Goal: Feedback & Contribution: Contribute content

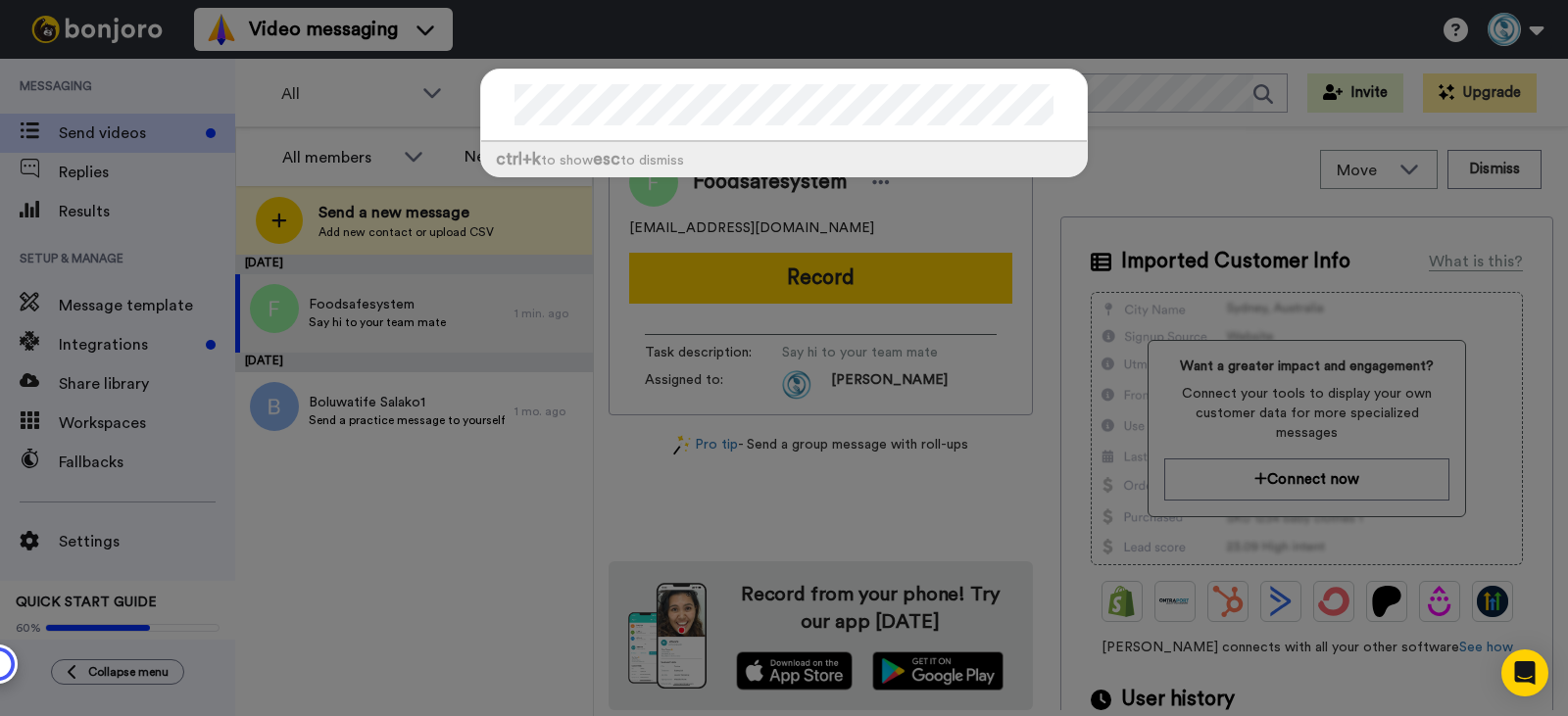
click at [468, 521] on div "ctrl +k to show esc to dismiss" at bounding box center [784, 358] width 1568 height 716
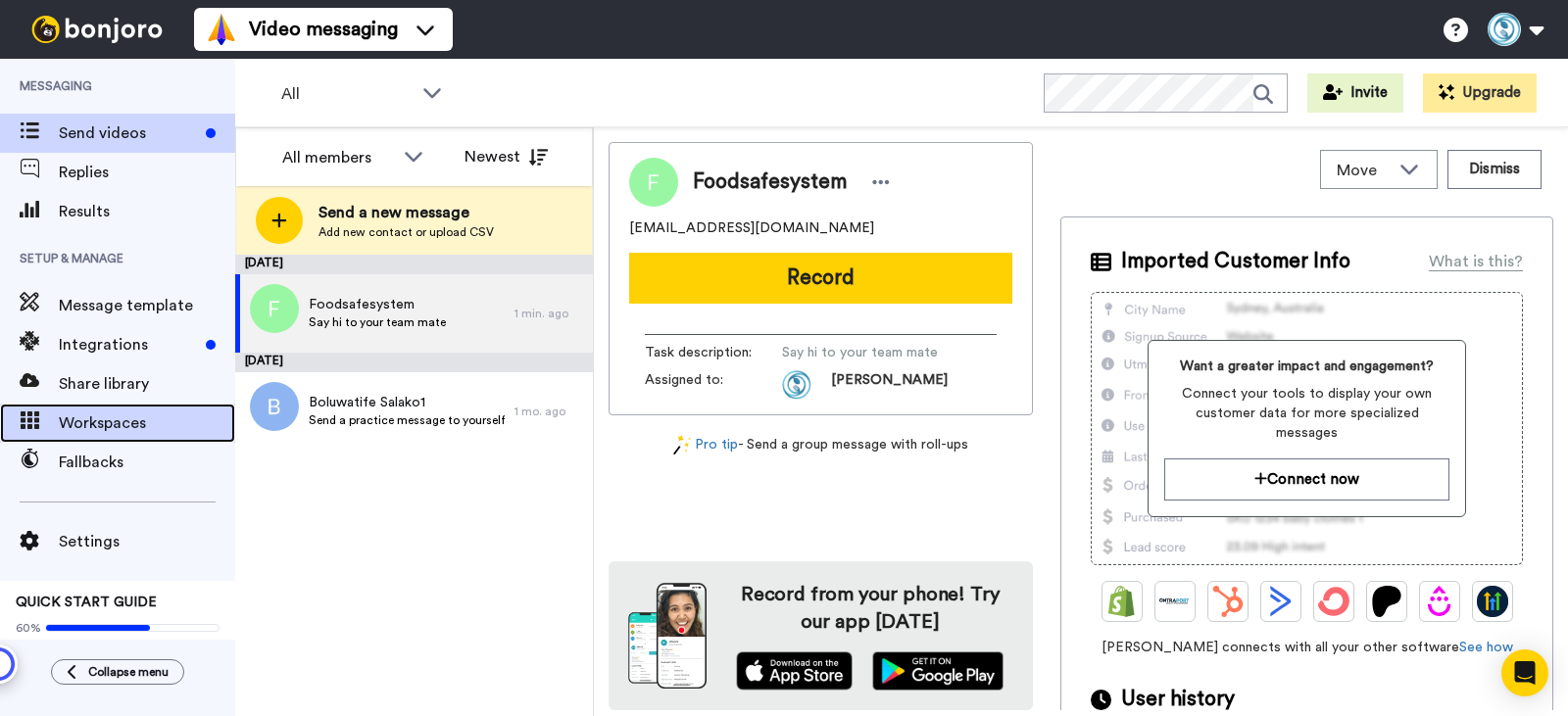
click at [123, 412] on span "Workspaces" at bounding box center [147, 424] width 177 height 24
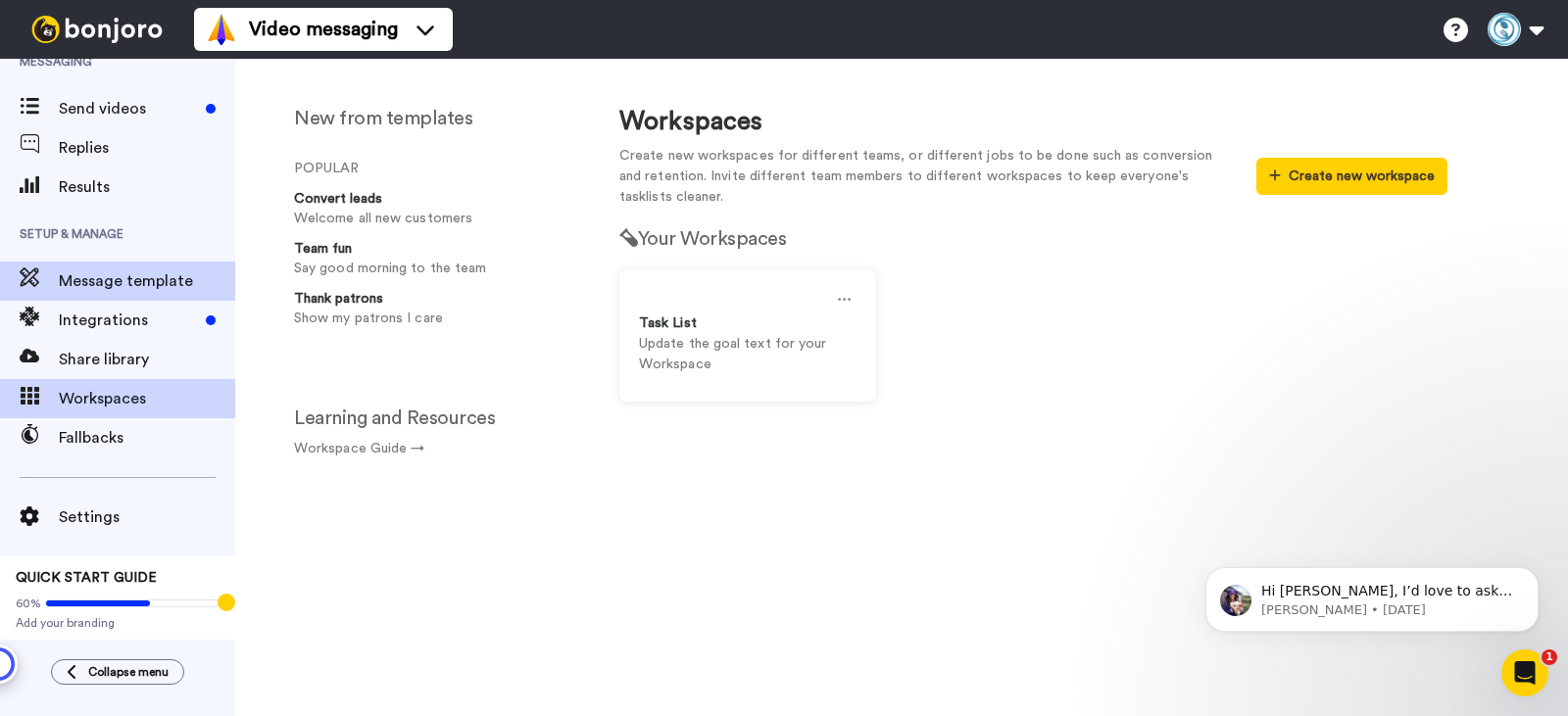
scroll to position [28, 0]
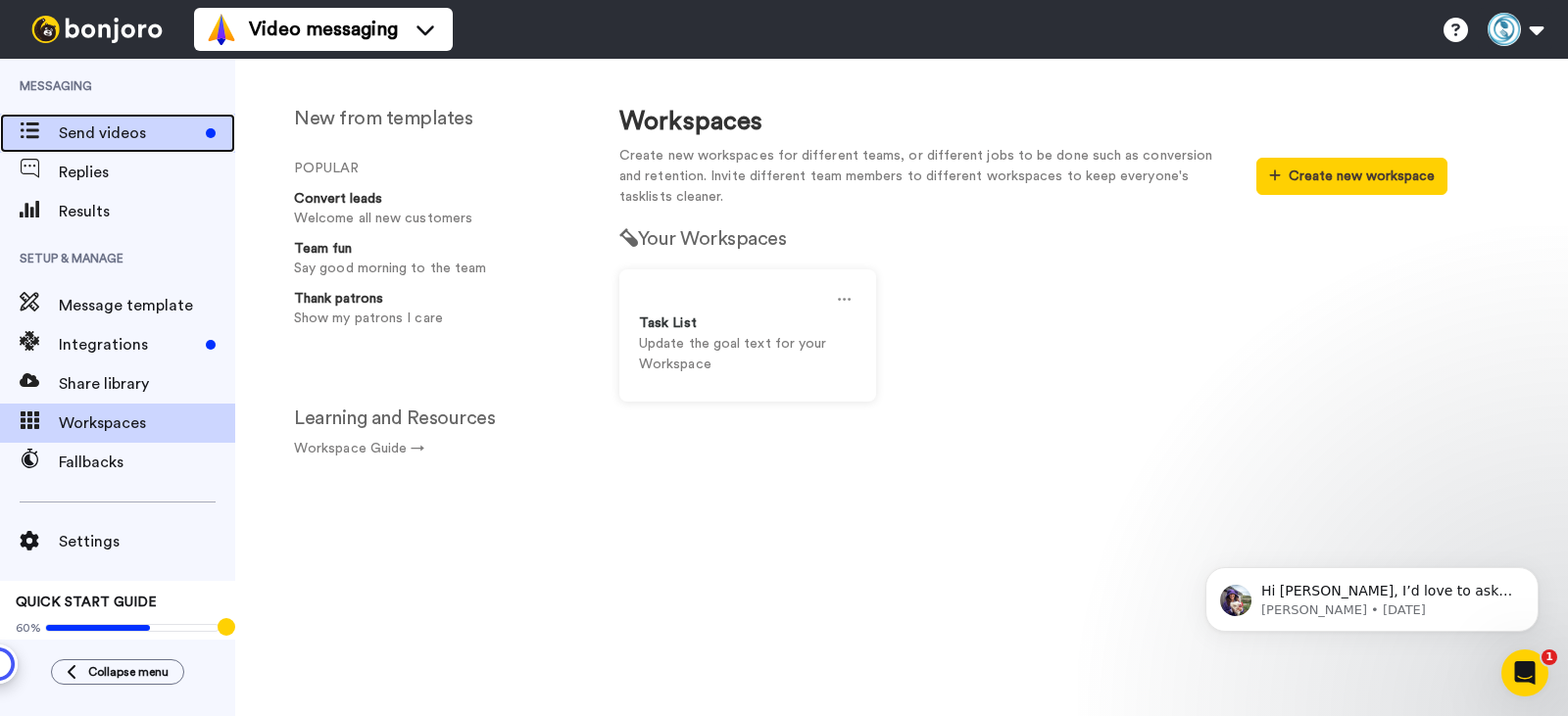
click at [158, 143] on span "Send videos" at bounding box center [129, 134] width 140 height 24
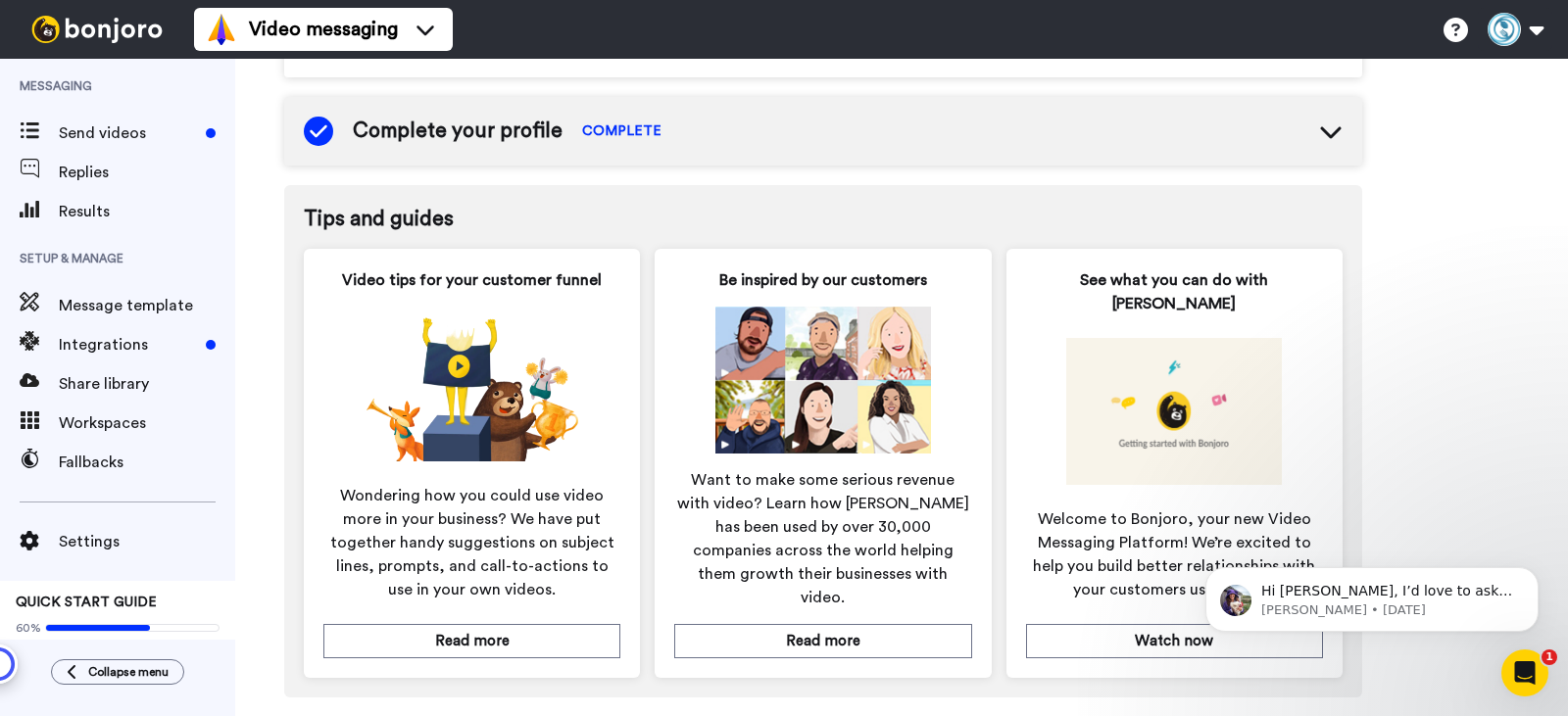
scroll to position [954, 0]
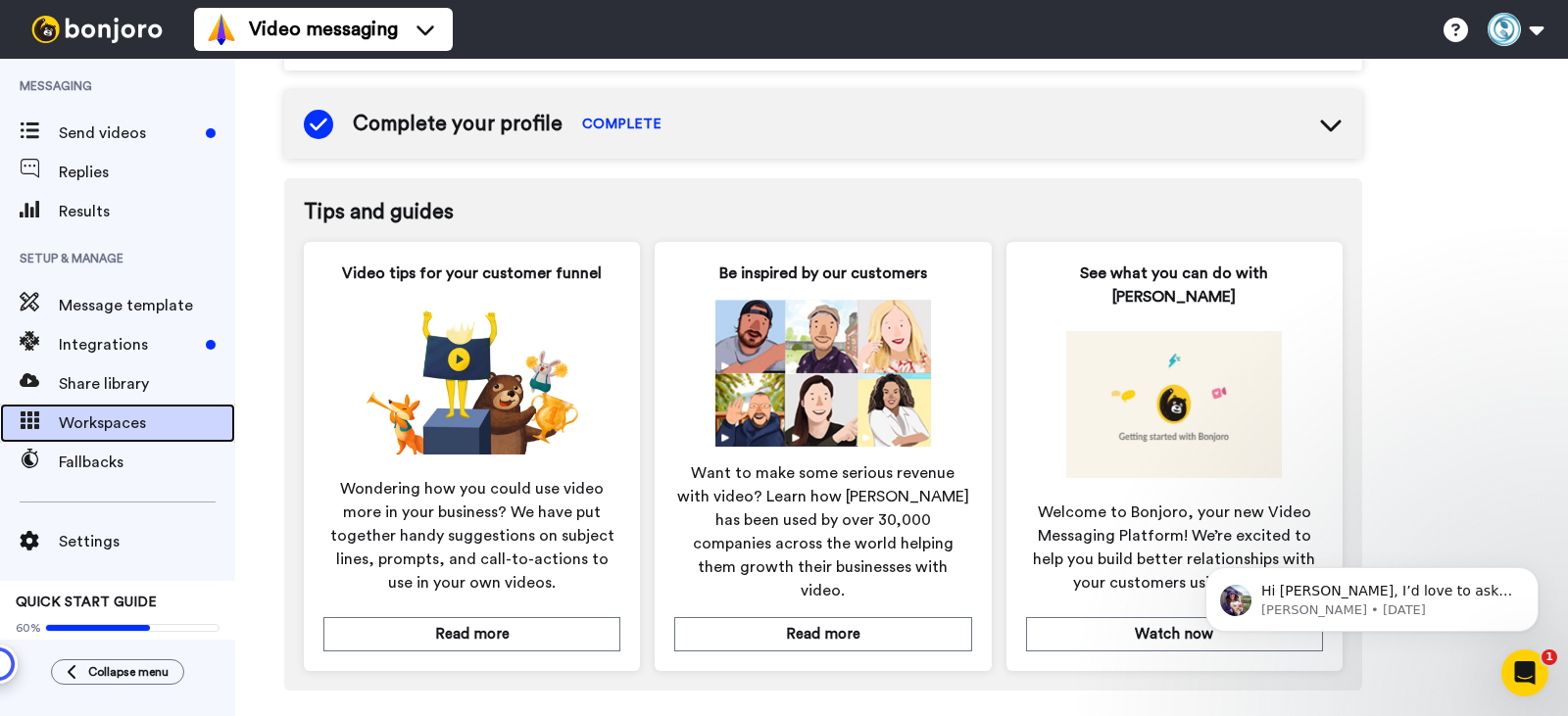
click at [134, 419] on span "Workspaces" at bounding box center [147, 424] width 177 height 24
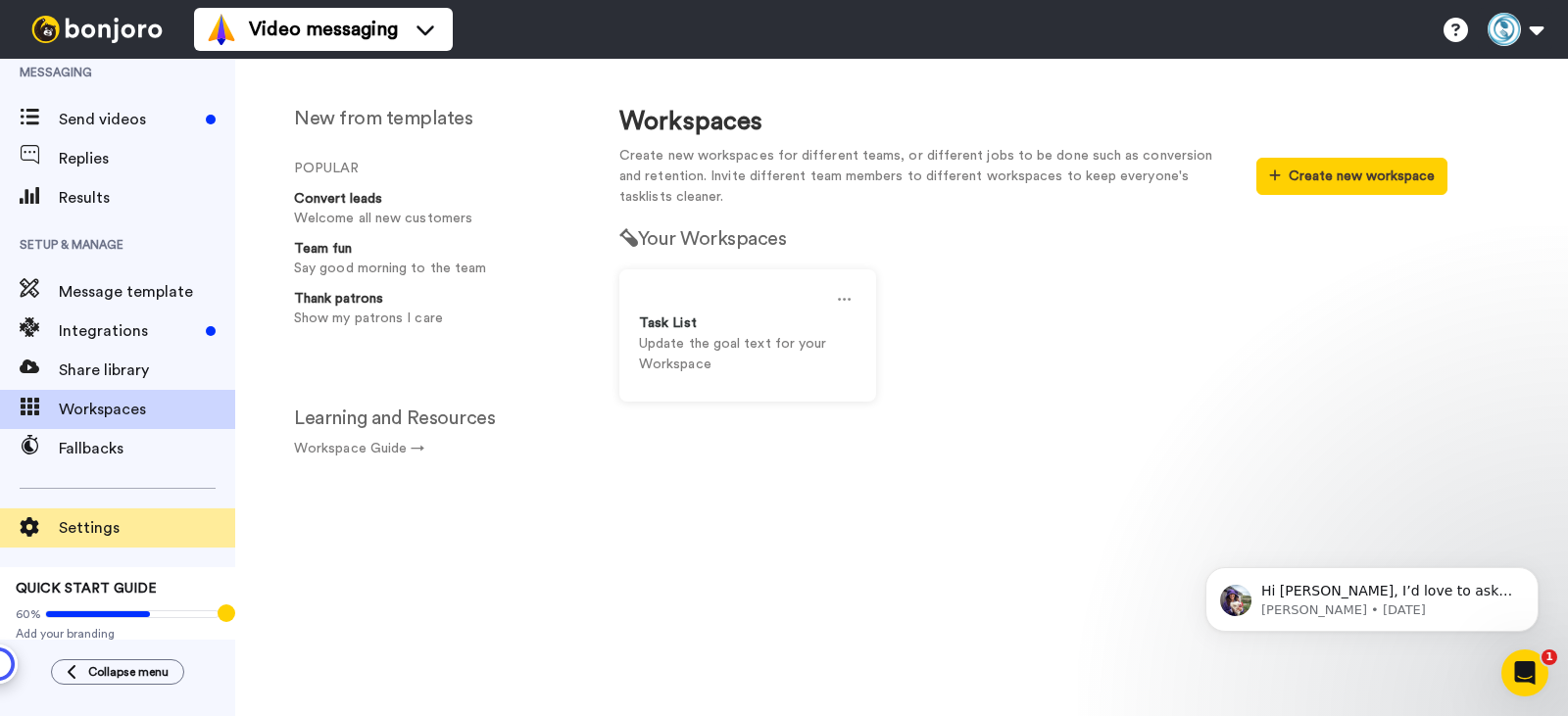
scroll to position [28, 0]
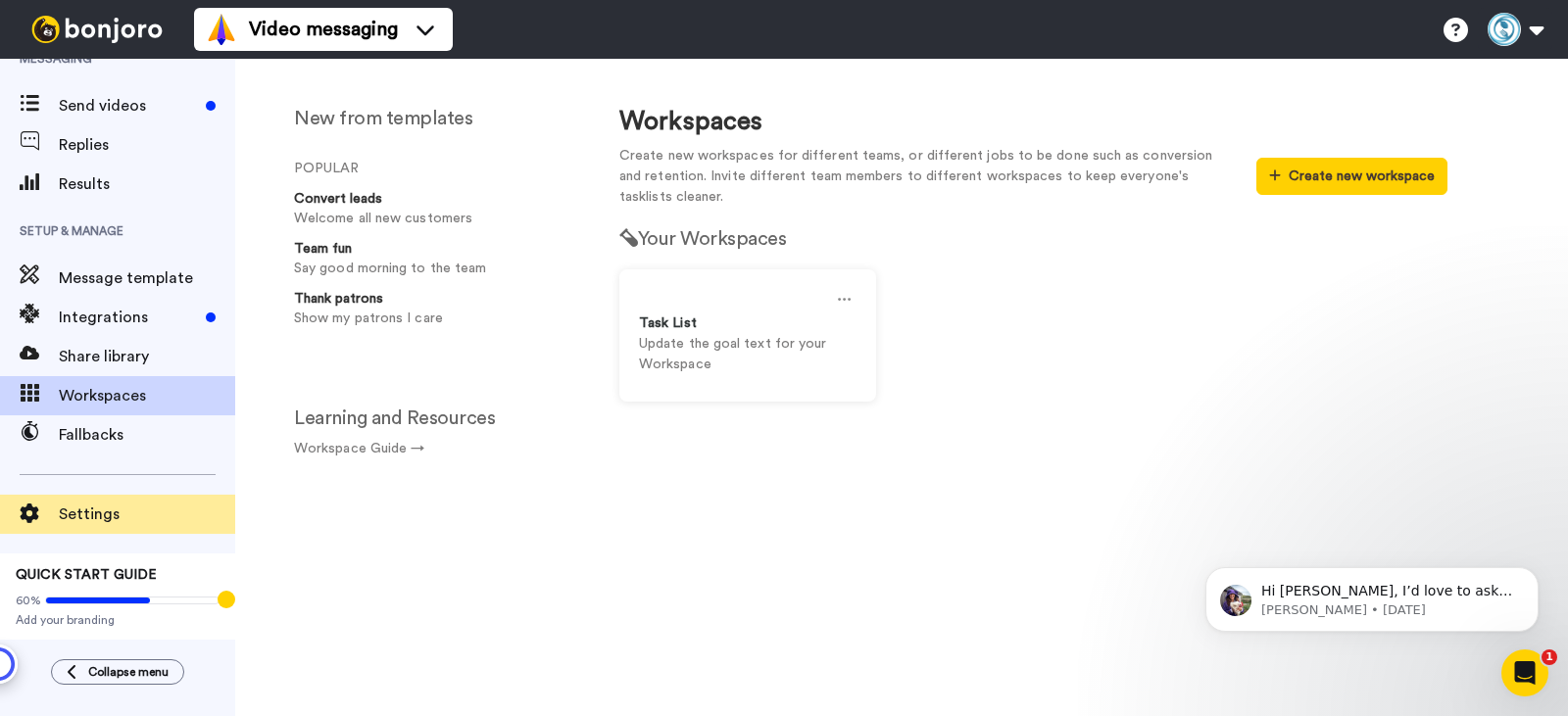
click at [160, 549] on div "Settings QUICK START GUIDE 60% Add your branding" at bounding box center [118, 547] width 235 height 185
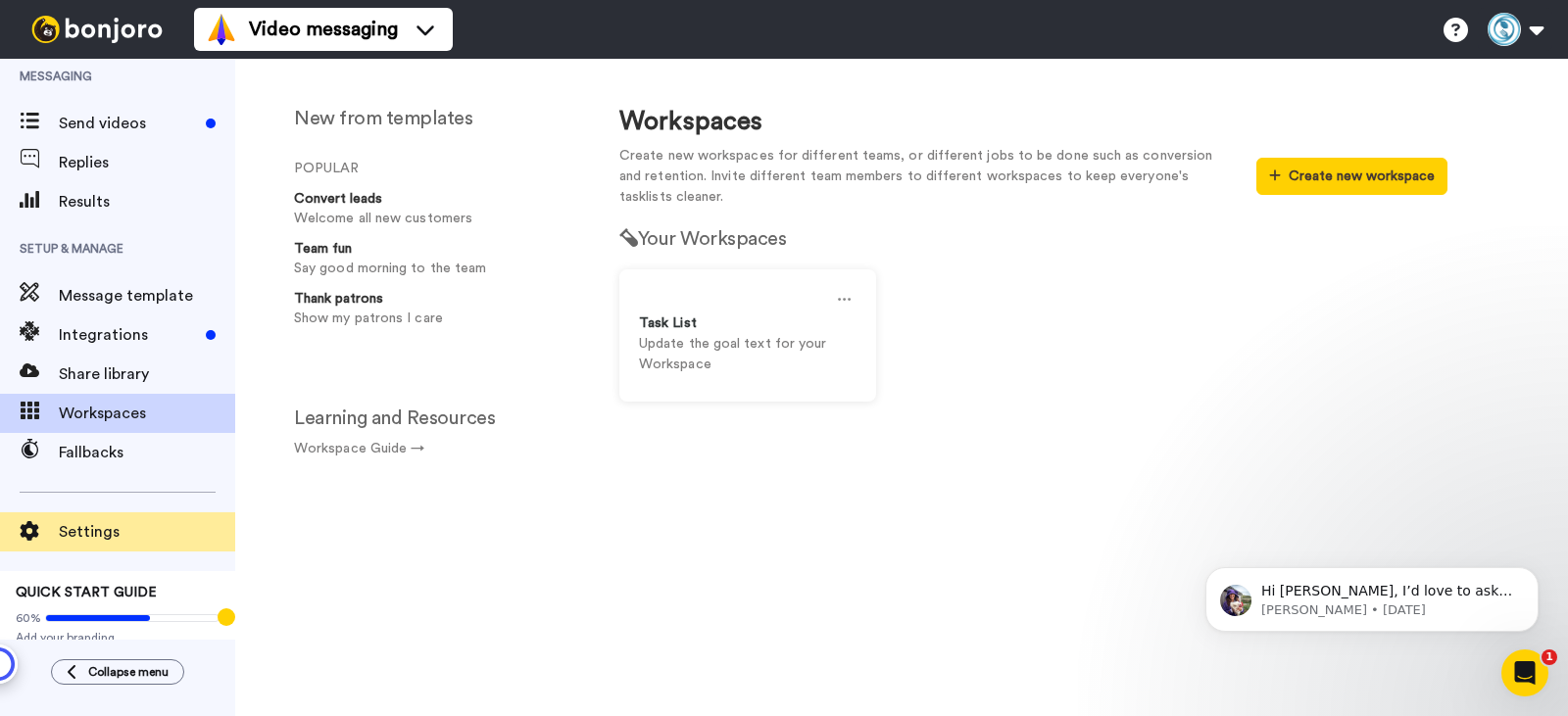
scroll to position [0, 0]
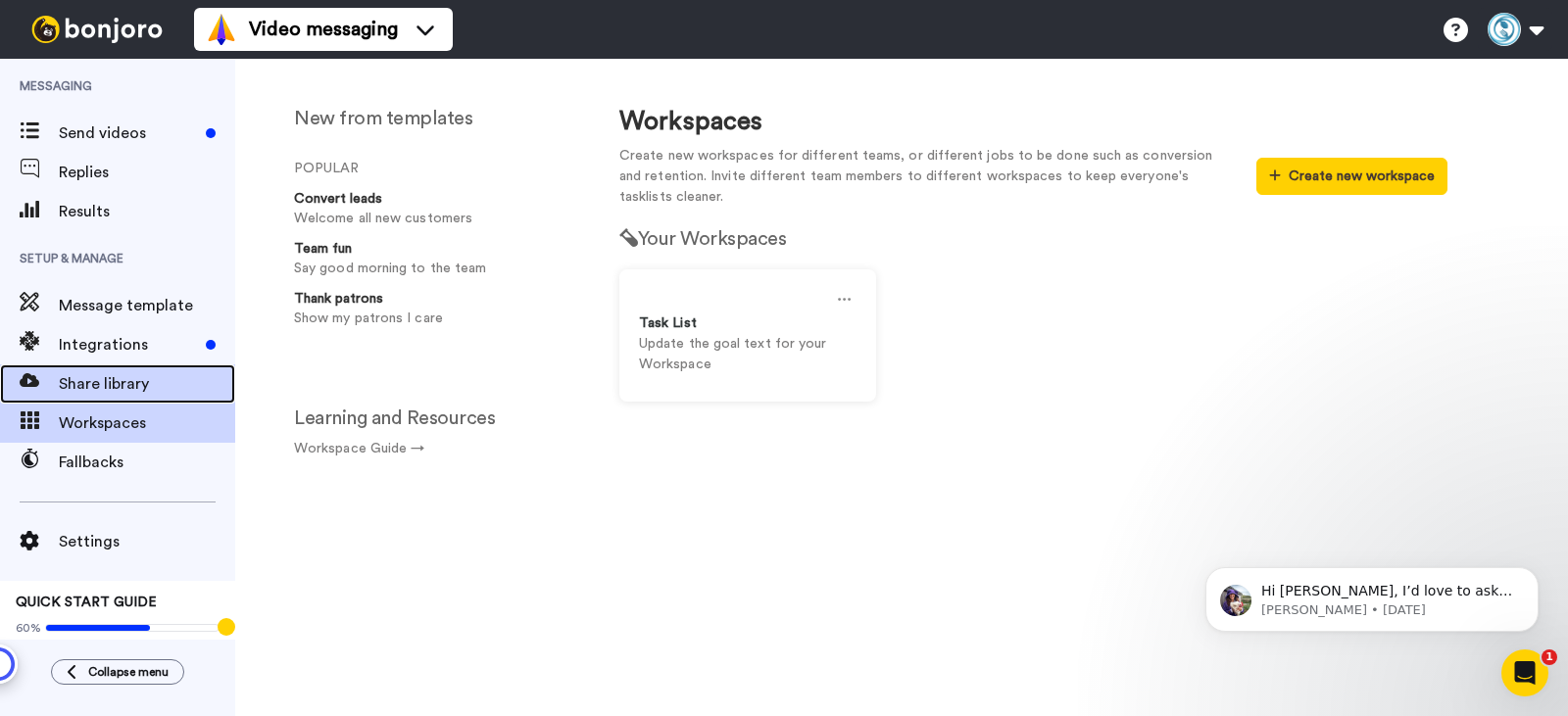
click at [126, 389] on span "Share library" at bounding box center [147, 384] width 177 height 24
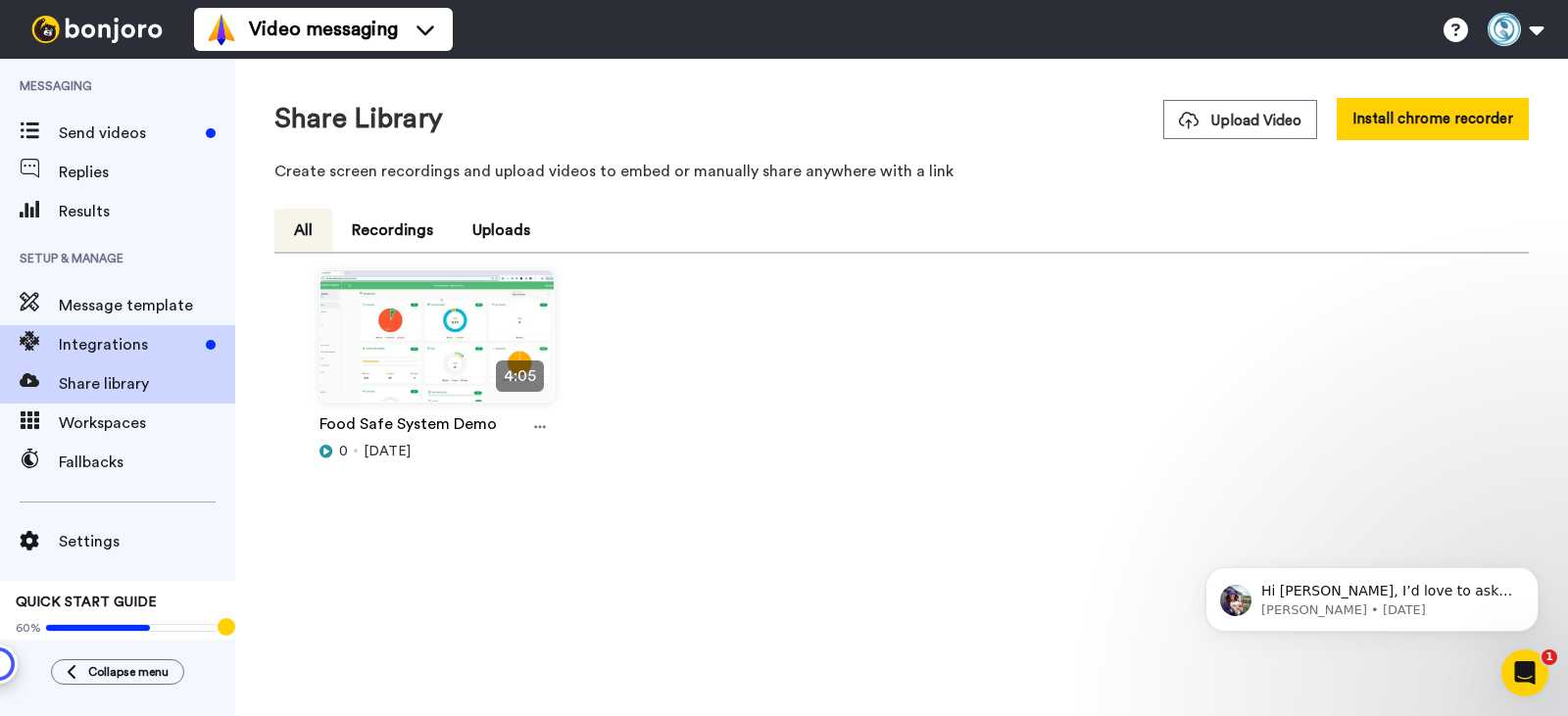
scroll to position [28, 0]
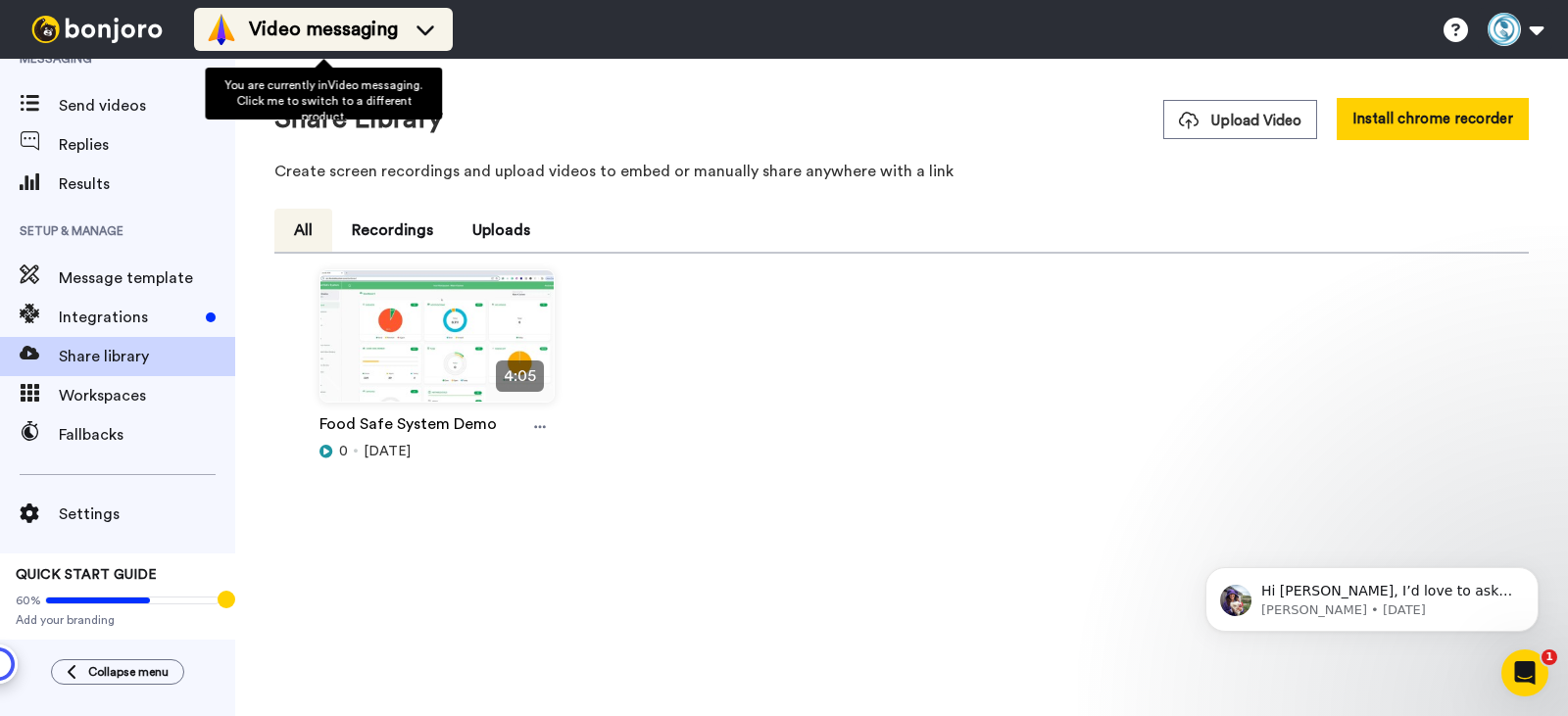
click at [389, 25] on span "Video messaging" at bounding box center [323, 30] width 149 height 28
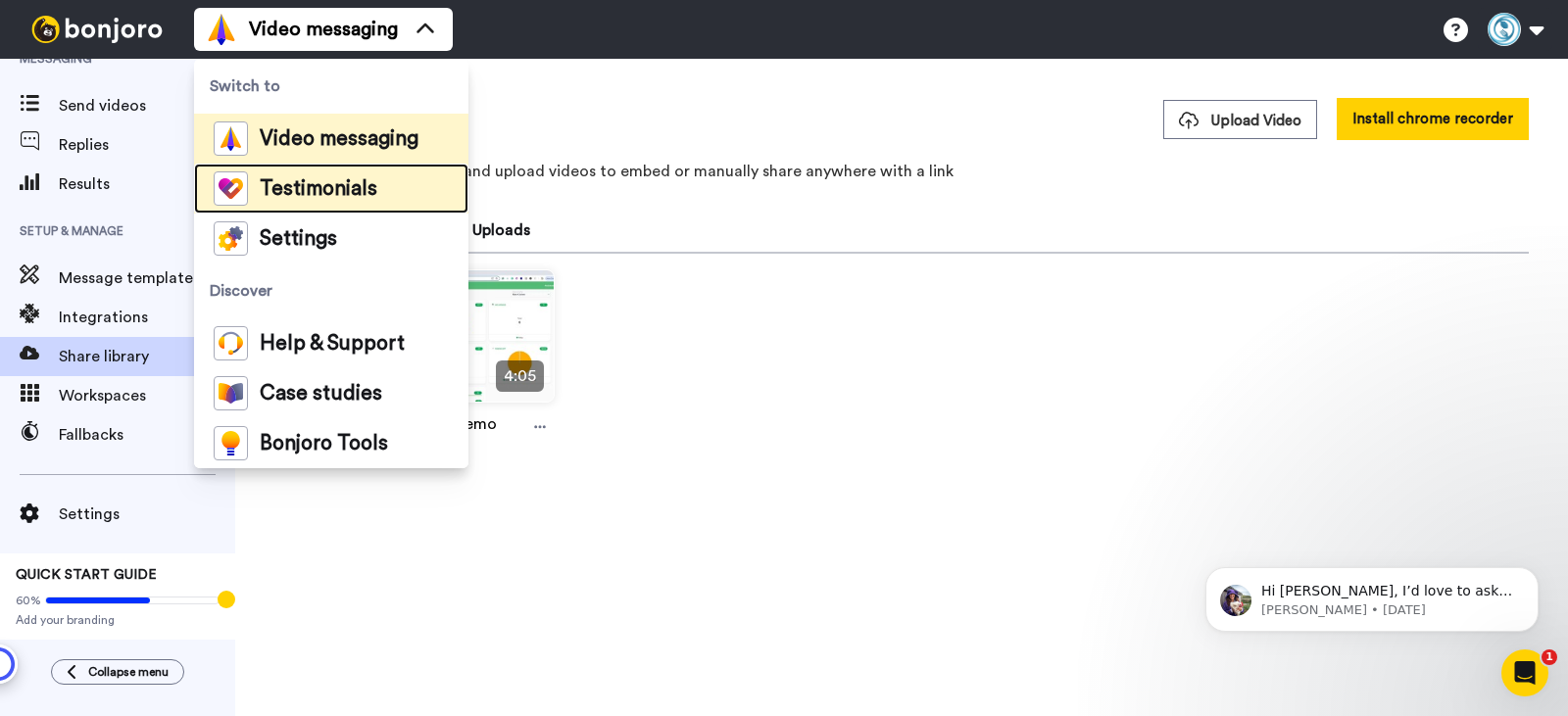
click at [328, 201] on div "Testimonials" at bounding box center [295, 188] width 164 height 34
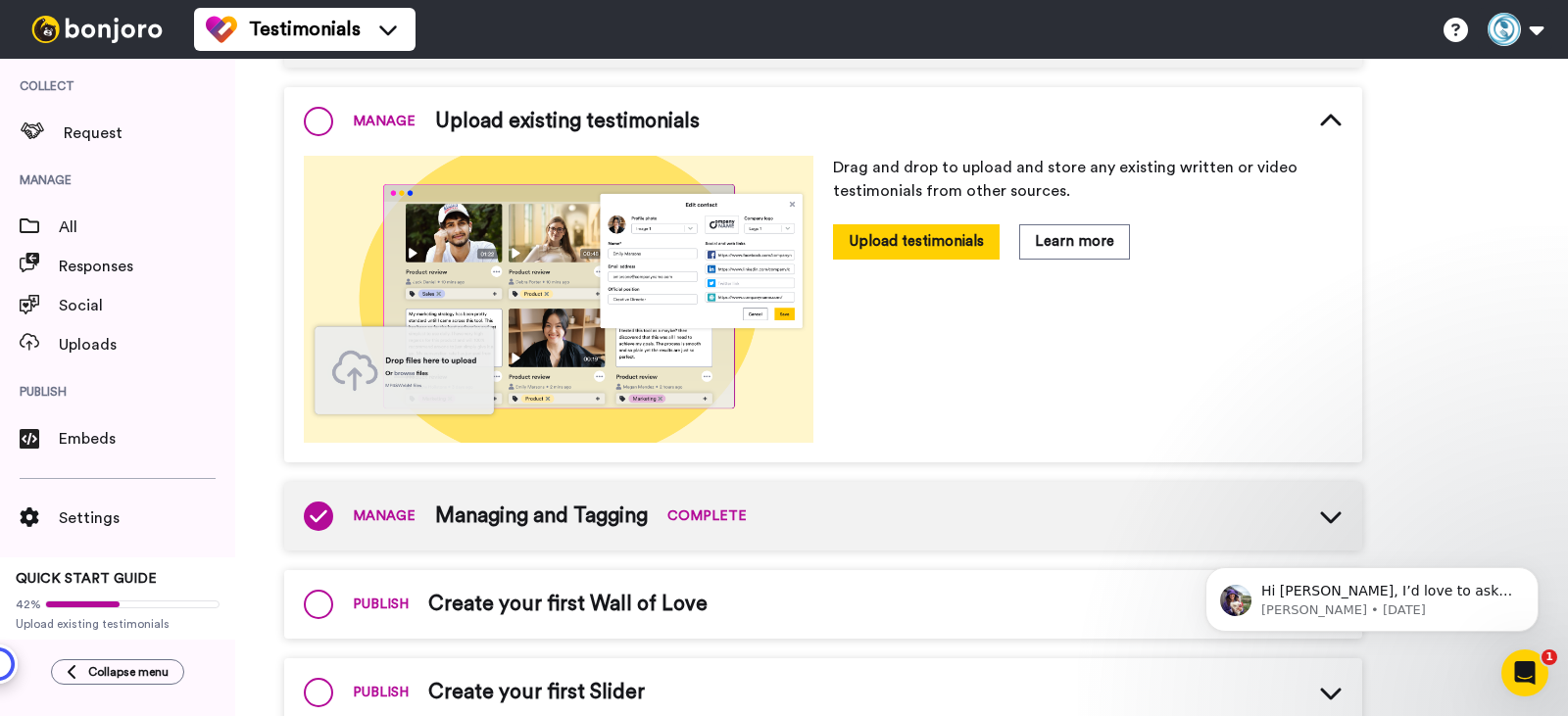
scroll to position [375, 0]
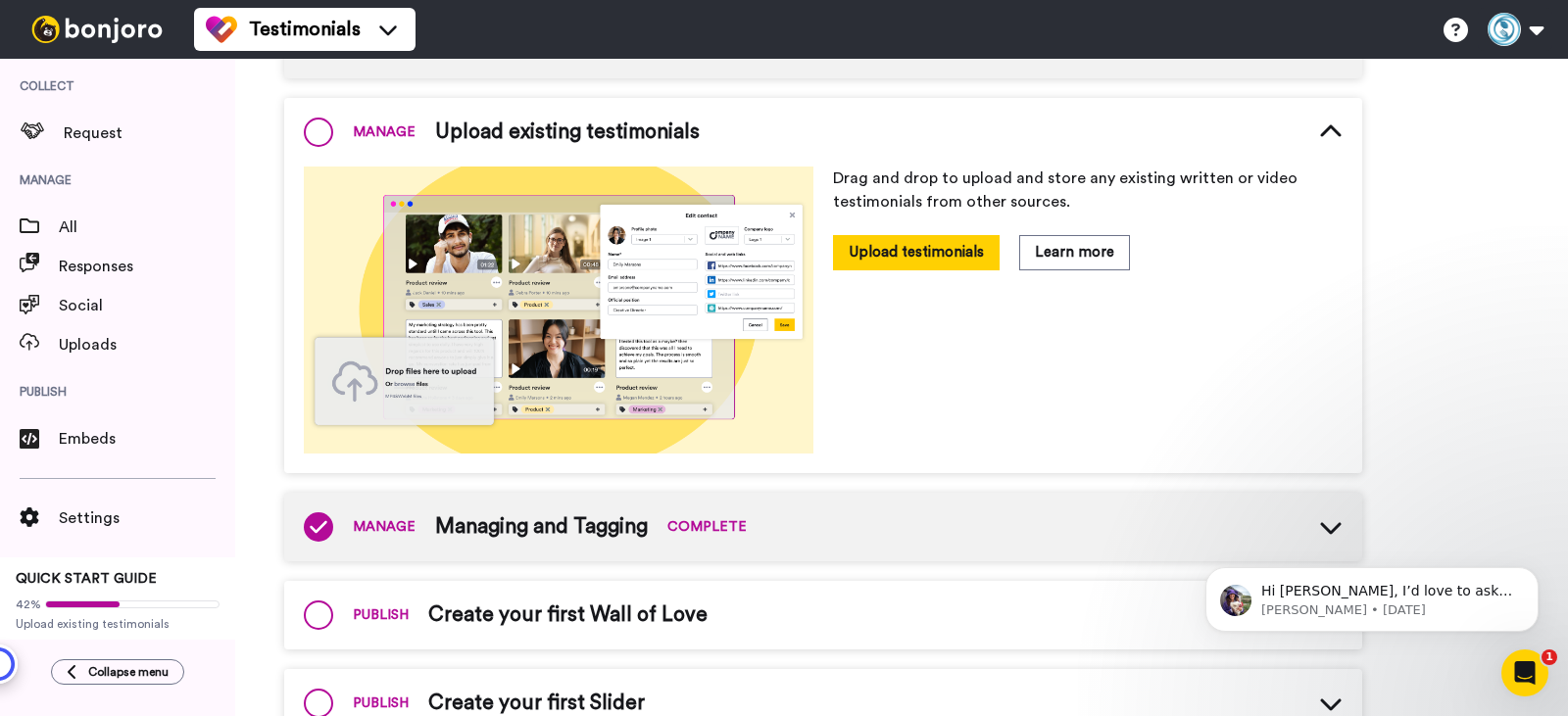
click at [1329, 139] on icon at bounding box center [1332, 133] width 24 height 24
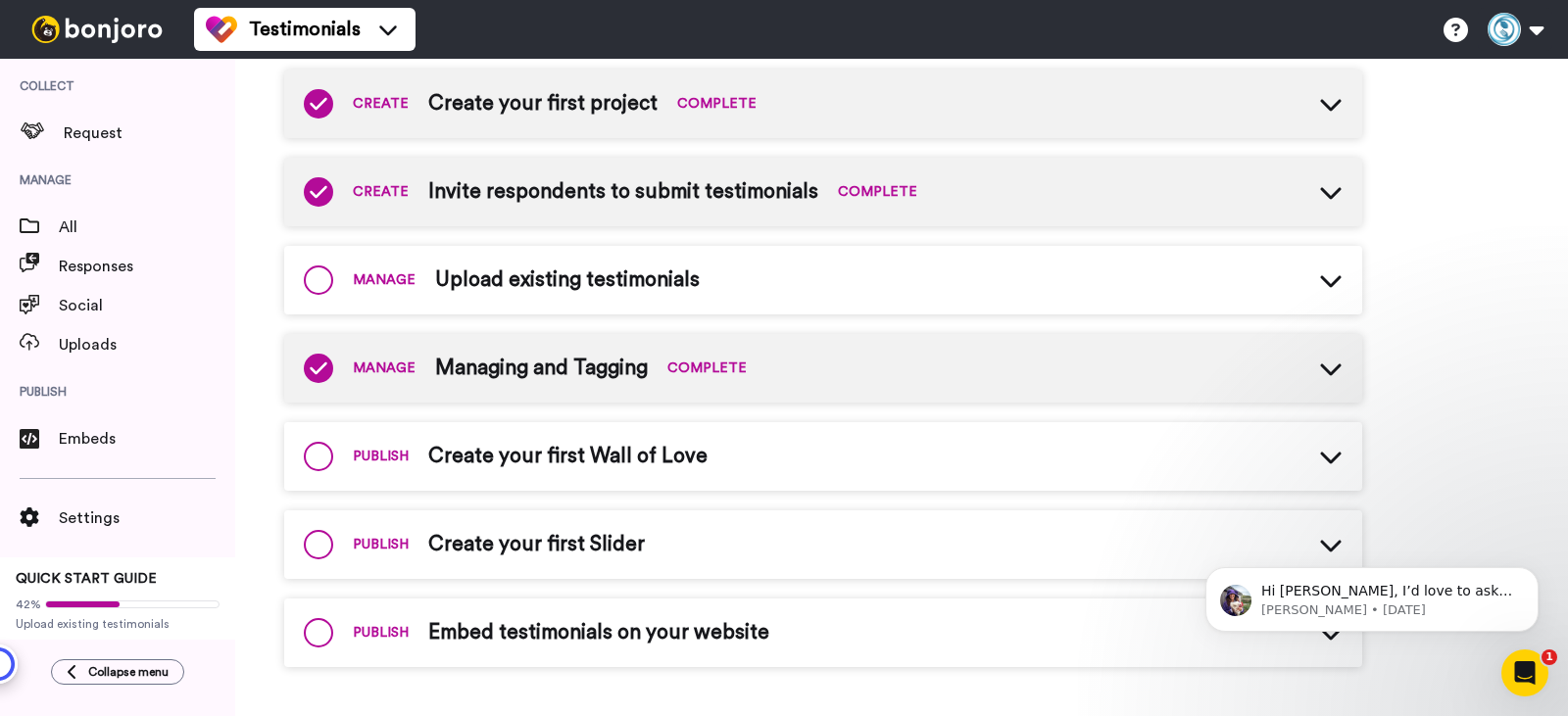
scroll to position [227, 0]
click at [1340, 459] on icon at bounding box center [1332, 457] width 24 height 24
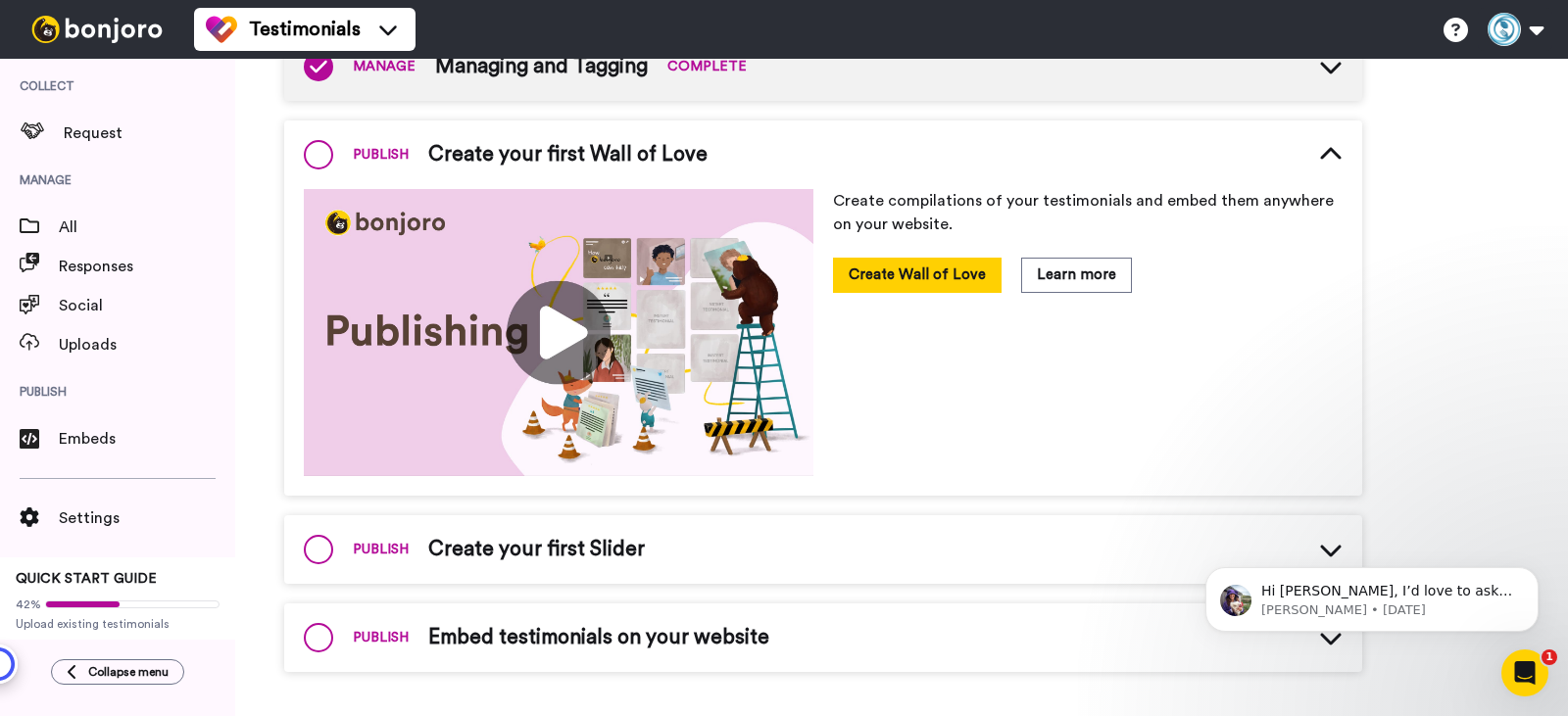
scroll to position [535, 0]
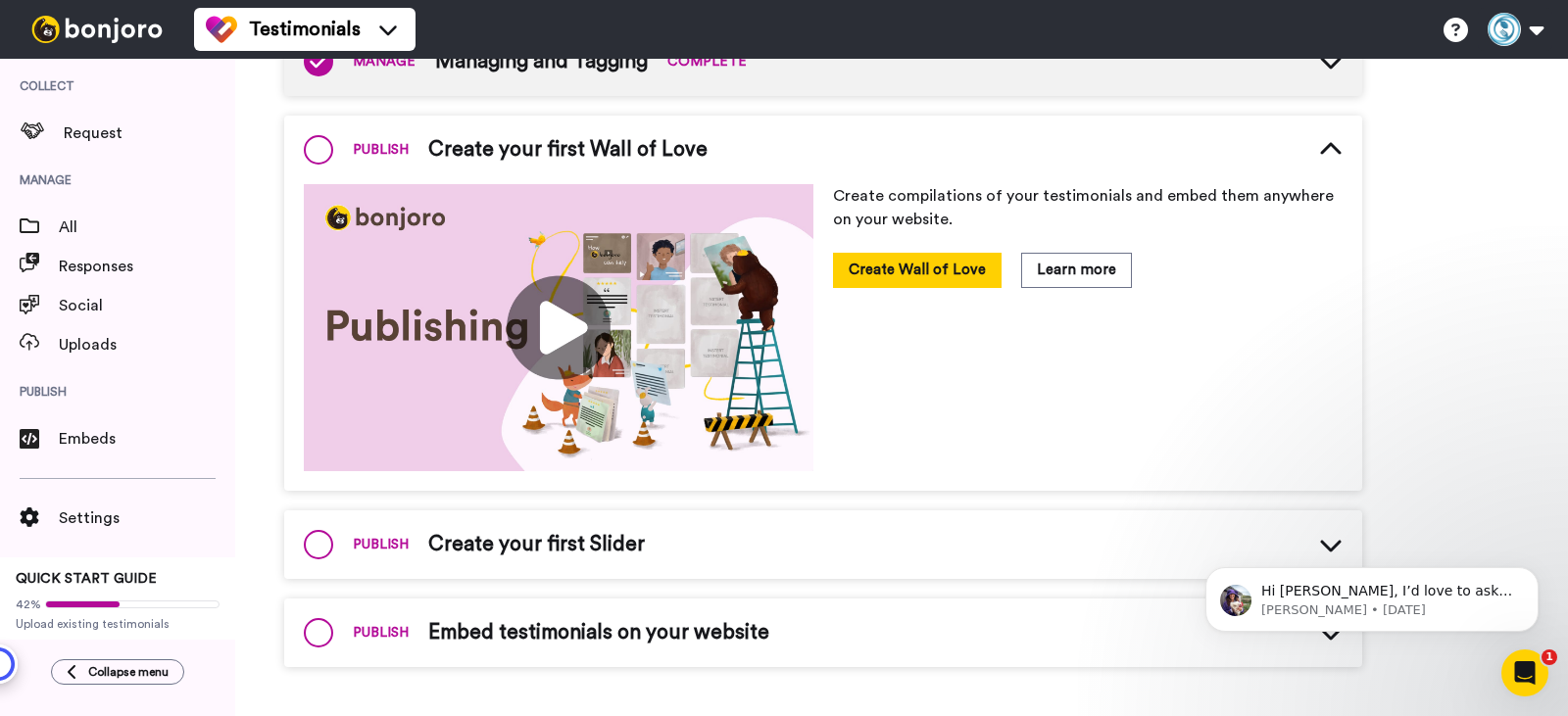
click at [663, 643] on span "Embed testimonials on your website" at bounding box center [598, 632] width 341 height 29
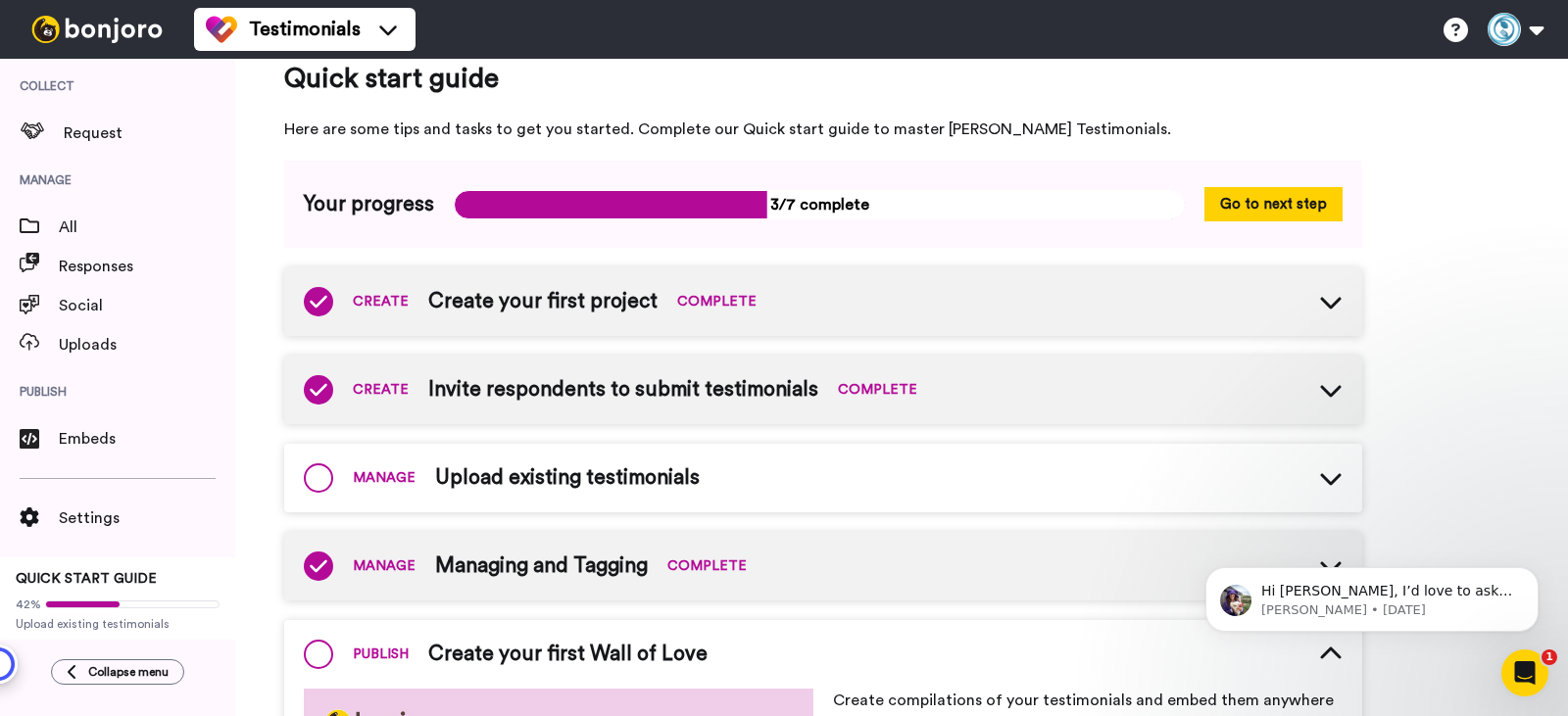
scroll to position [0, 0]
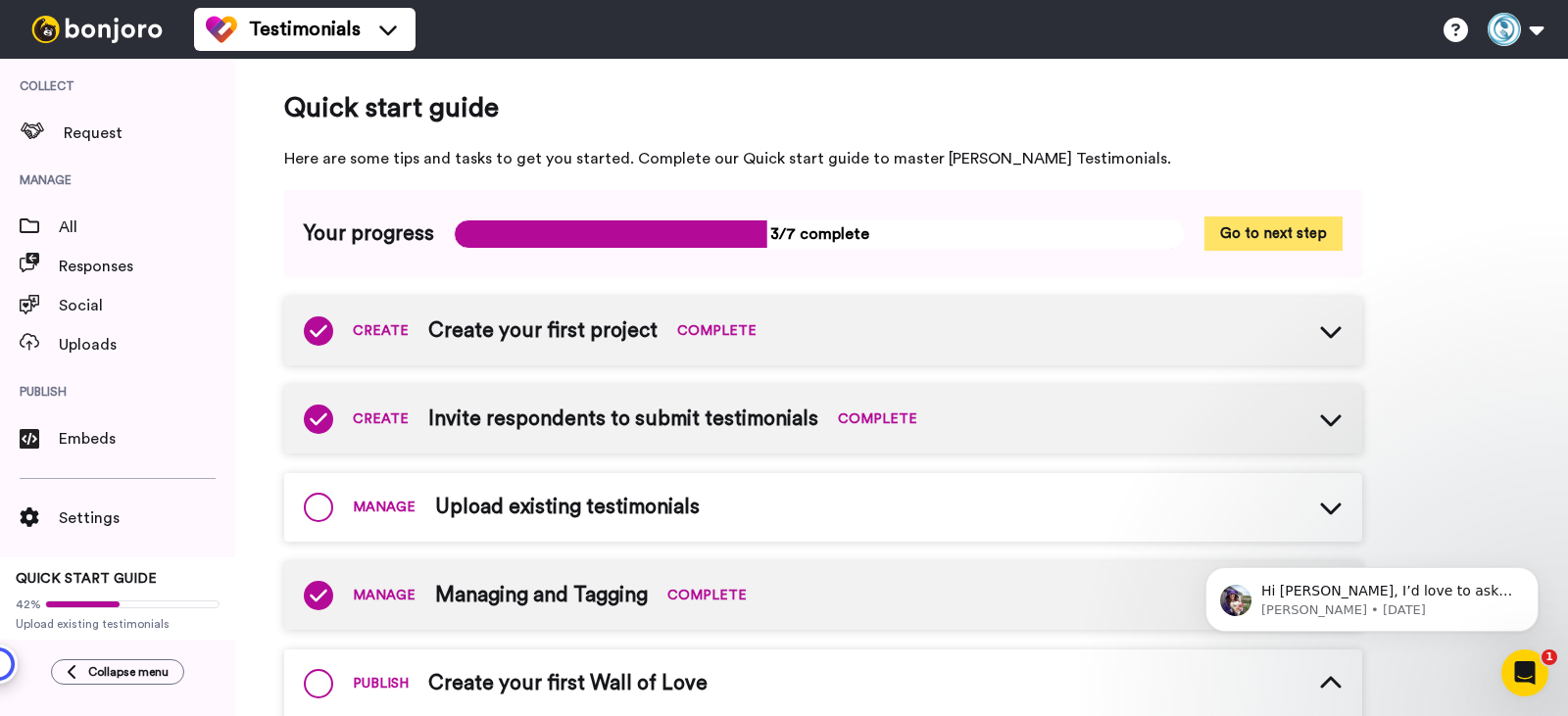
click at [1280, 234] on button "Go to next step" at bounding box center [1274, 233] width 139 height 34
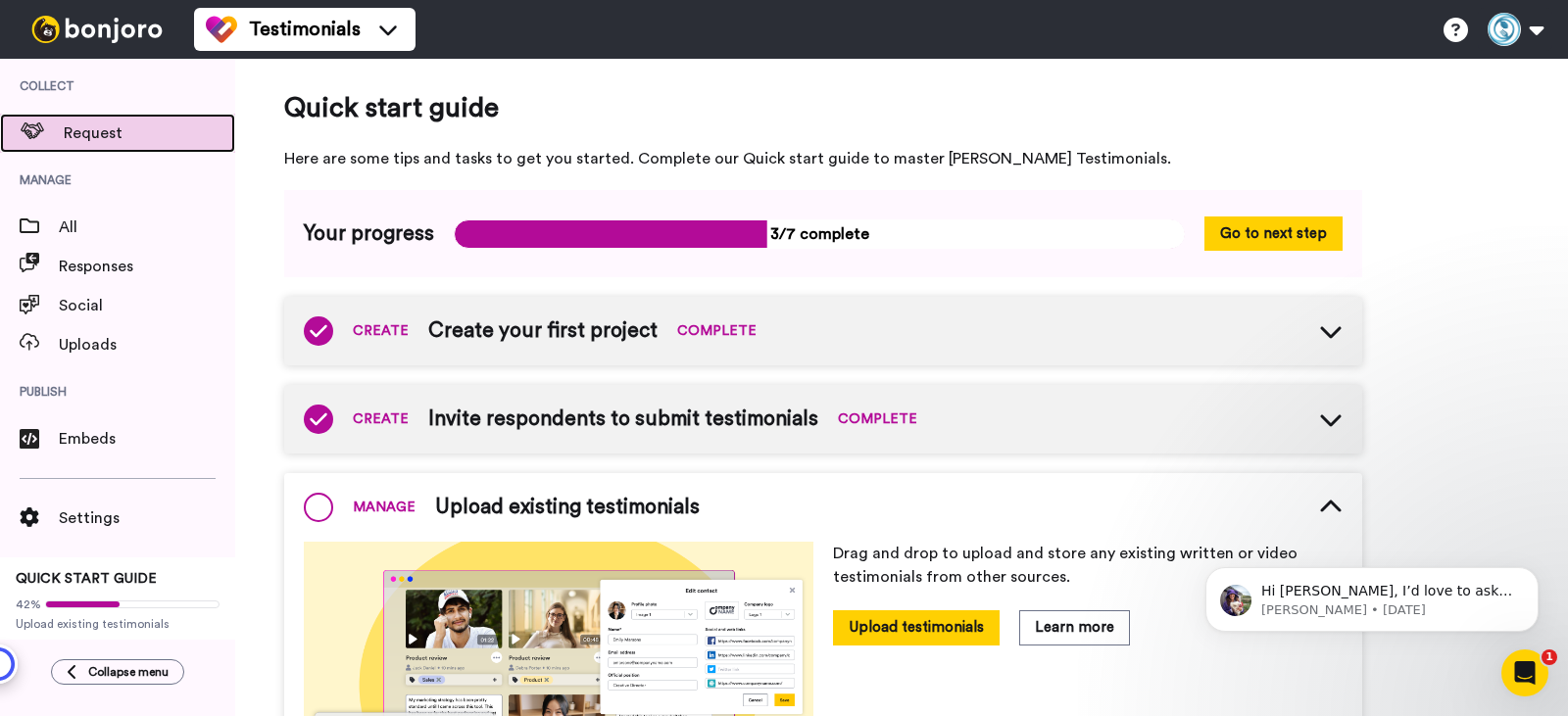
click at [147, 132] on span "Request" at bounding box center [150, 134] width 172 height 24
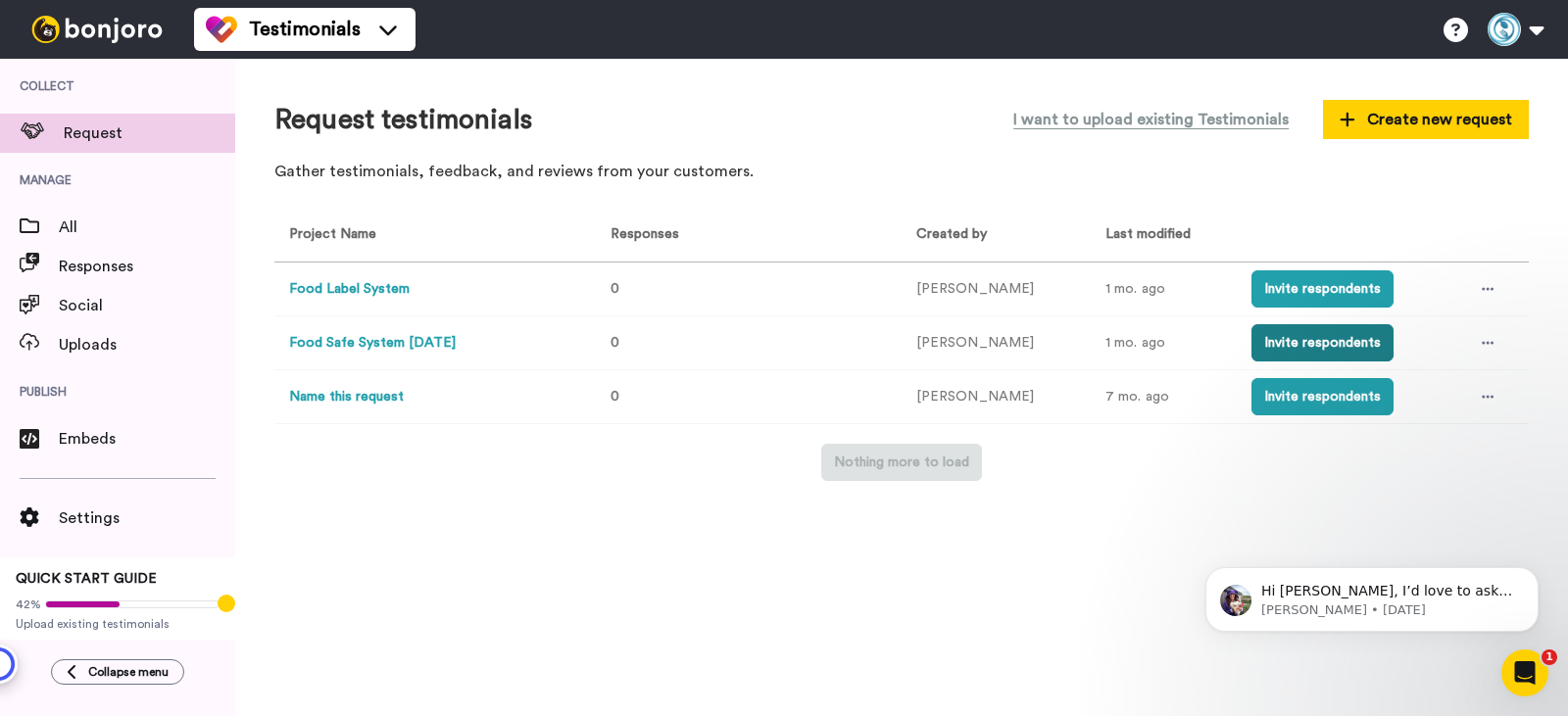
click at [1295, 338] on button "Invite respondents" at bounding box center [1323, 342] width 142 height 37
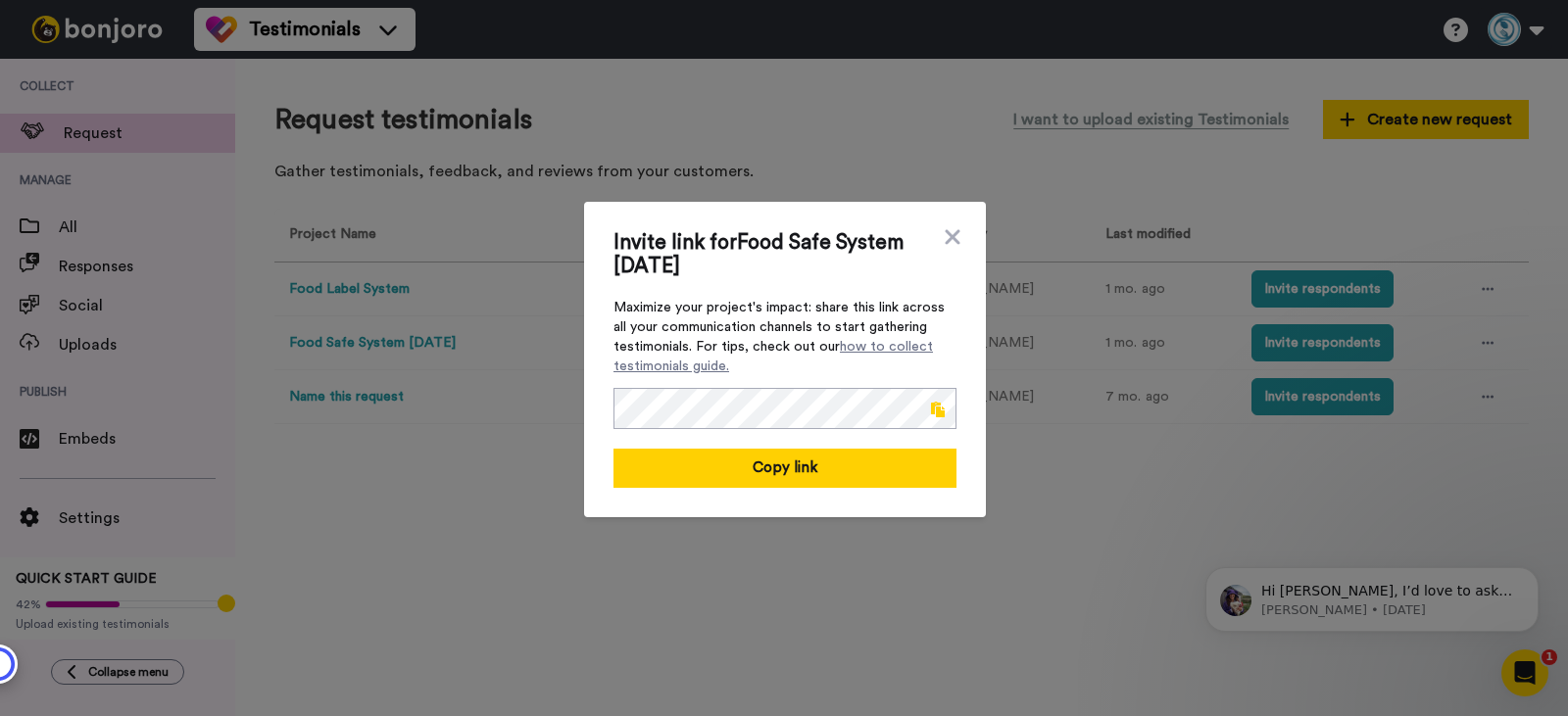
click at [933, 411] on span at bounding box center [939, 410] width 14 height 16
click at [945, 237] on icon at bounding box center [952, 236] width 15 height 15
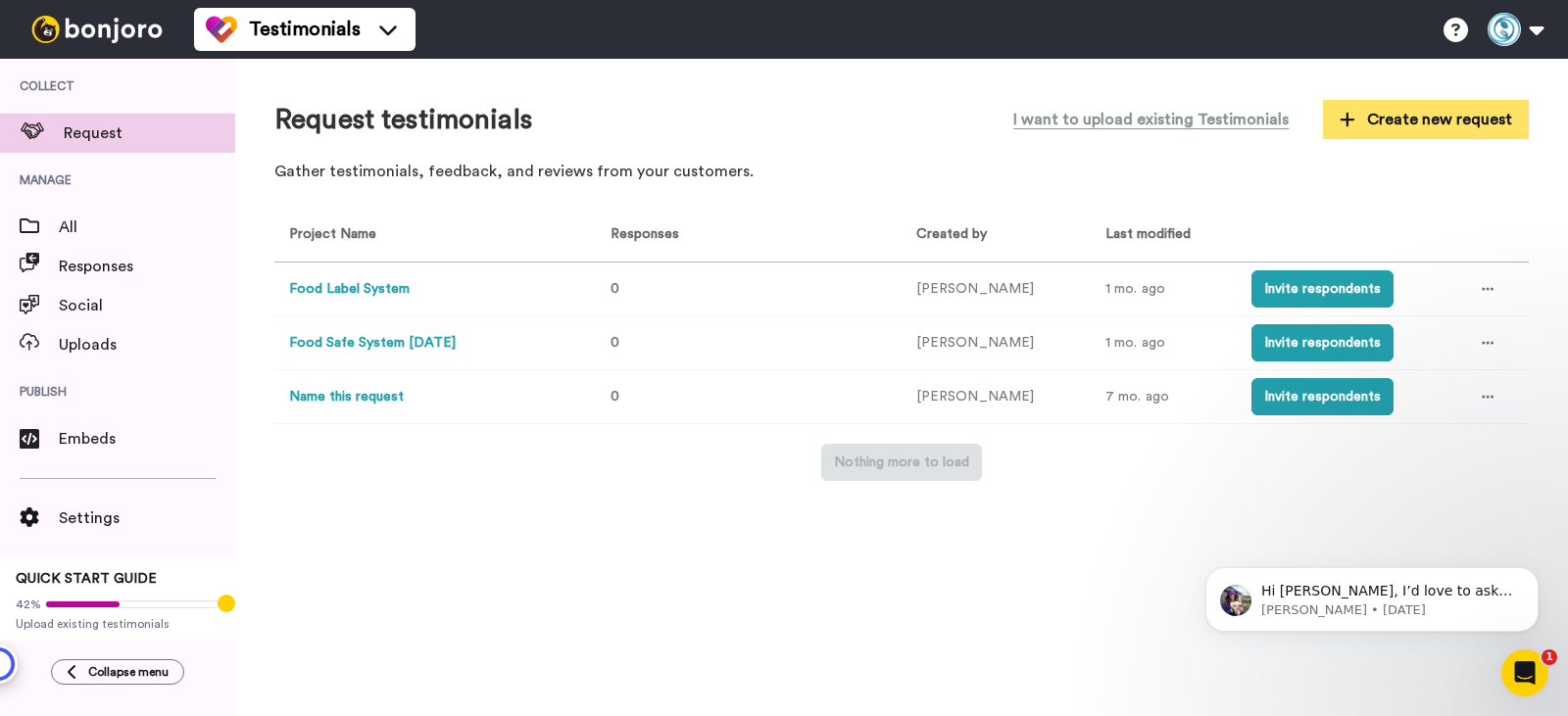
click at [1423, 111] on span "Create new request" at bounding box center [1425, 120] width 173 height 24
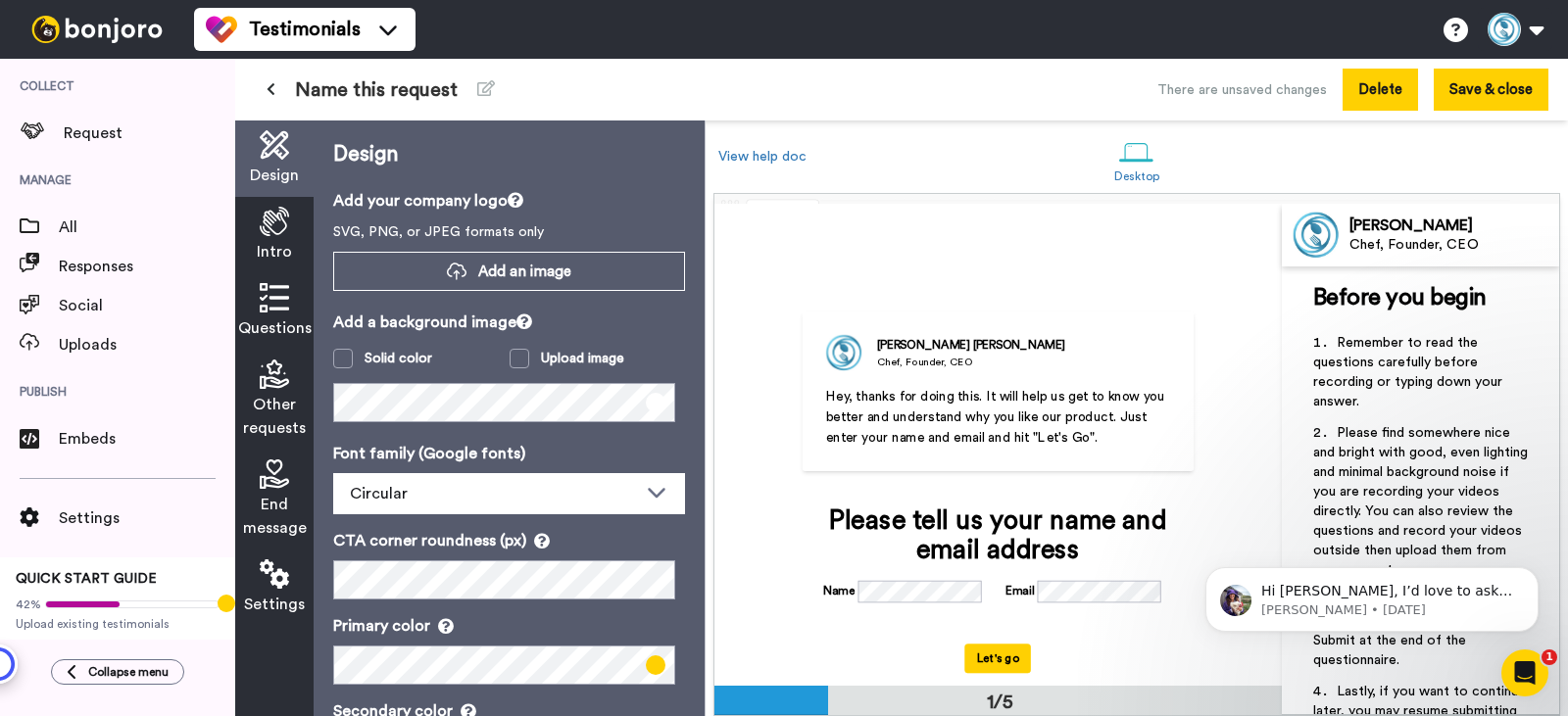
click at [1366, 100] on button "Delete" at bounding box center [1380, 90] width 76 height 42
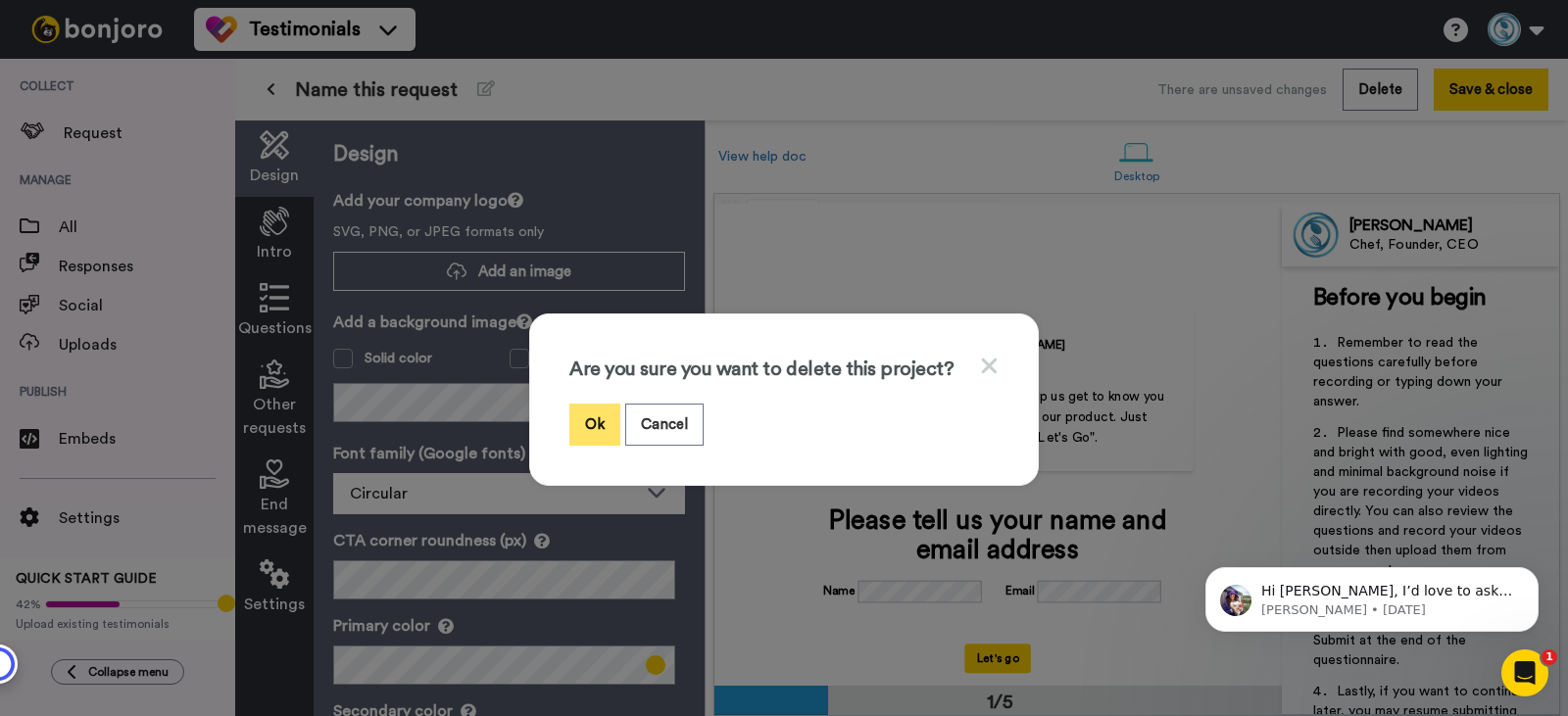
click at [584, 429] on button "Ok" at bounding box center [594, 425] width 51 height 42
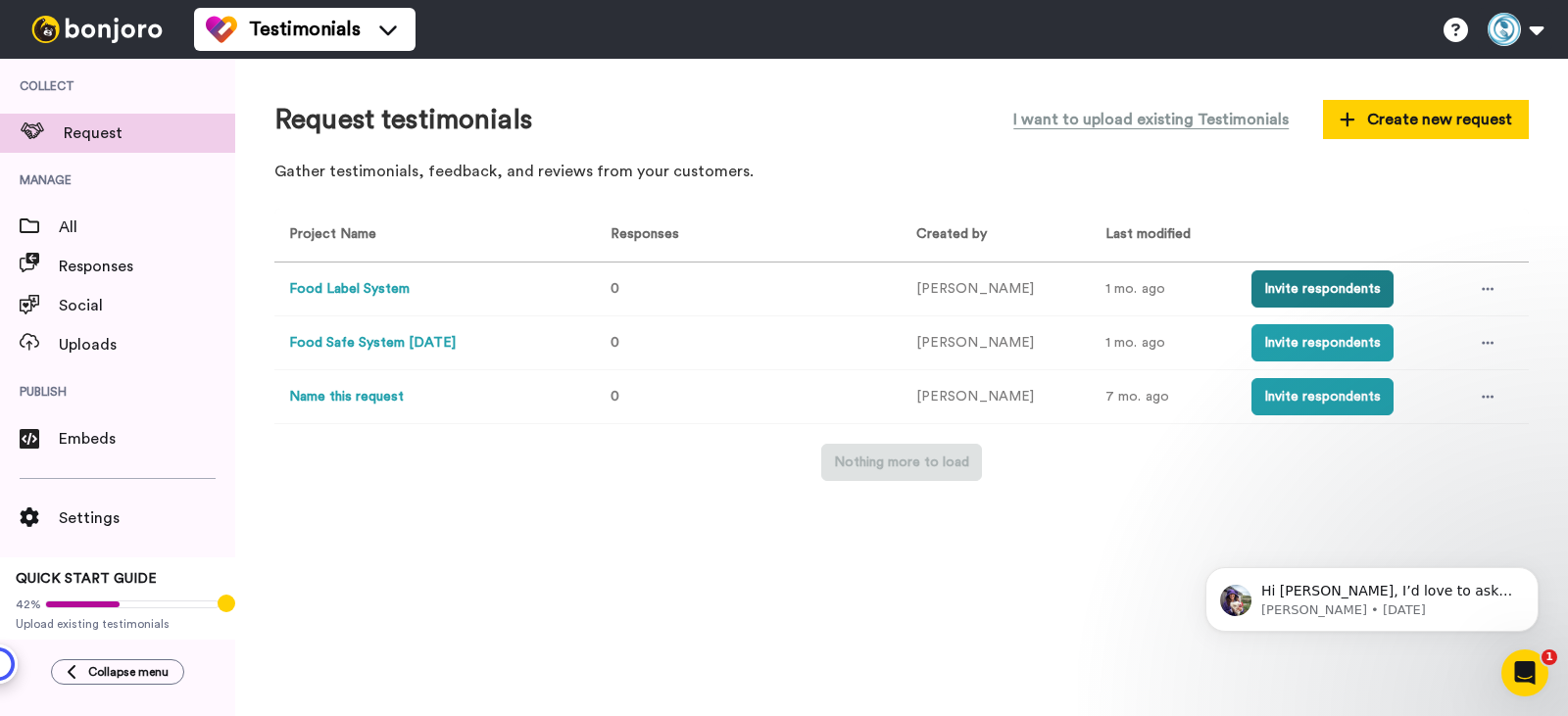
click at [1307, 294] on button "Invite respondents" at bounding box center [1323, 288] width 142 height 37
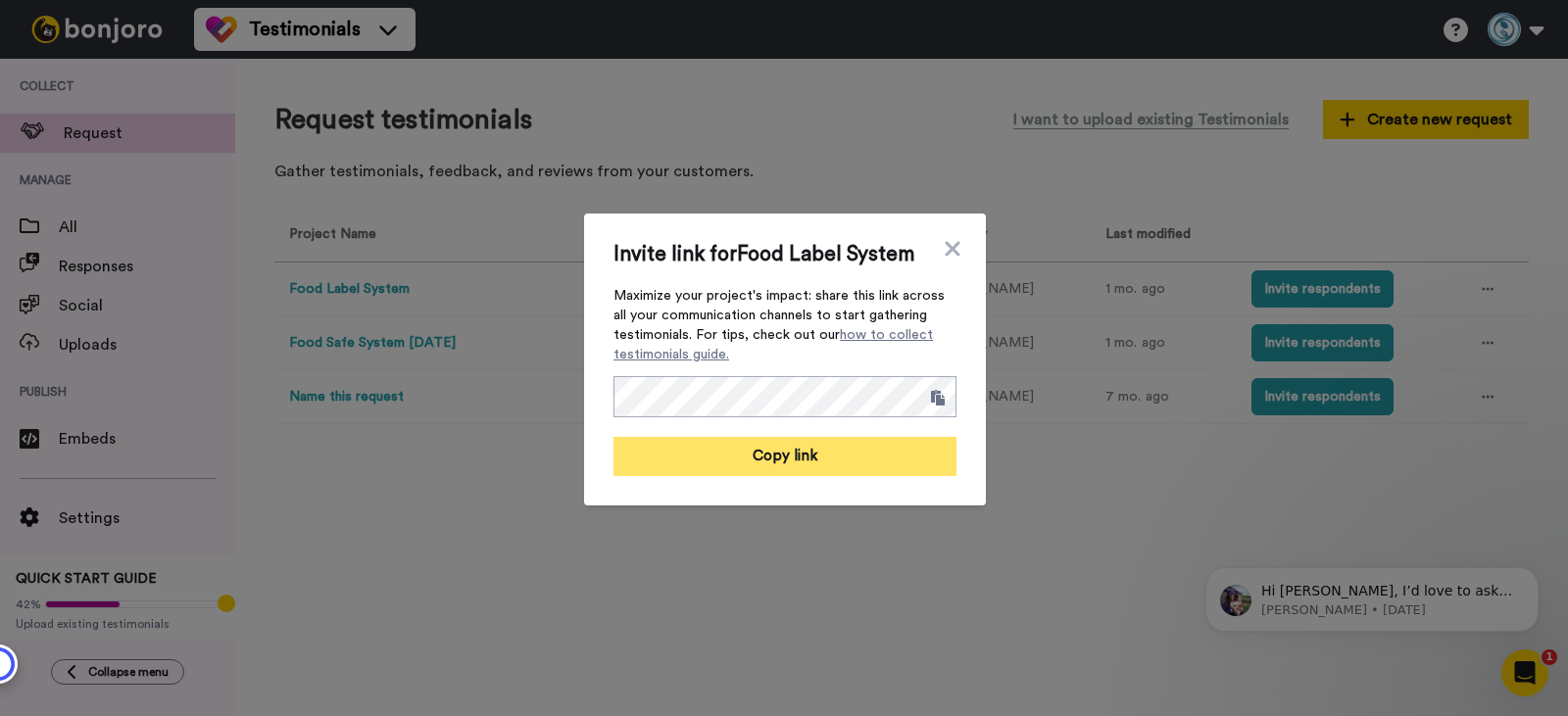
click at [824, 460] on button "Copy link" at bounding box center [785, 456] width 343 height 39
